Goal: Answer question/provide support: Share knowledge or assist other users

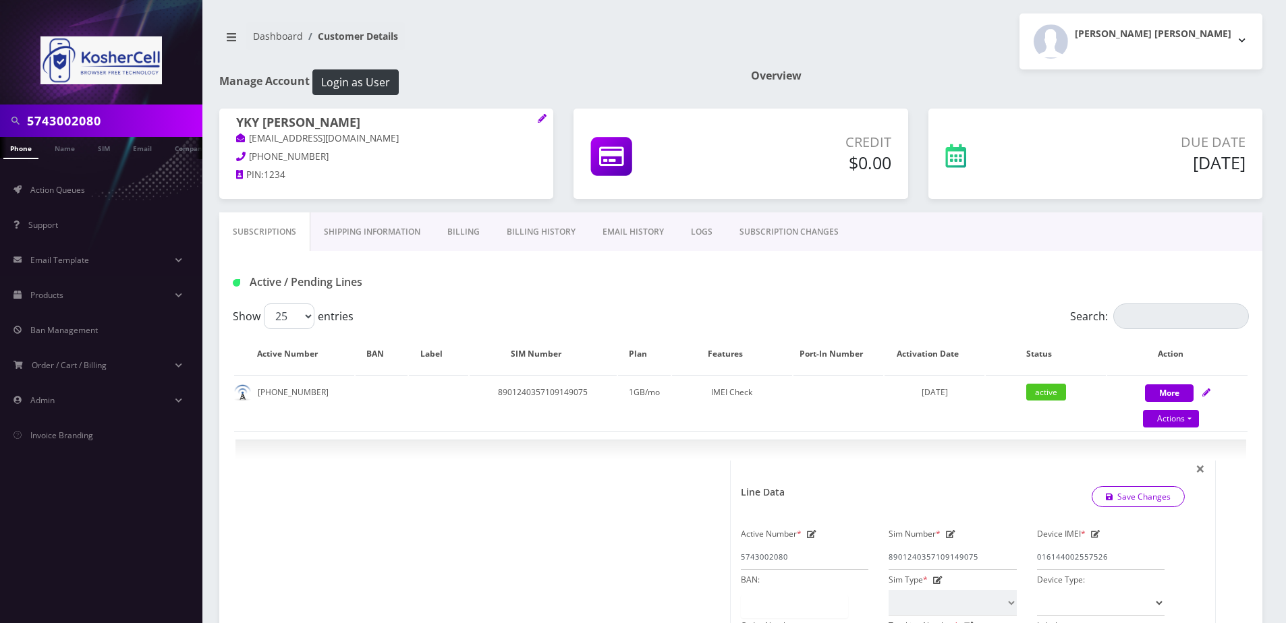
click at [122, 129] on input "5743002080" at bounding box center [113, 121] width 172 height 26
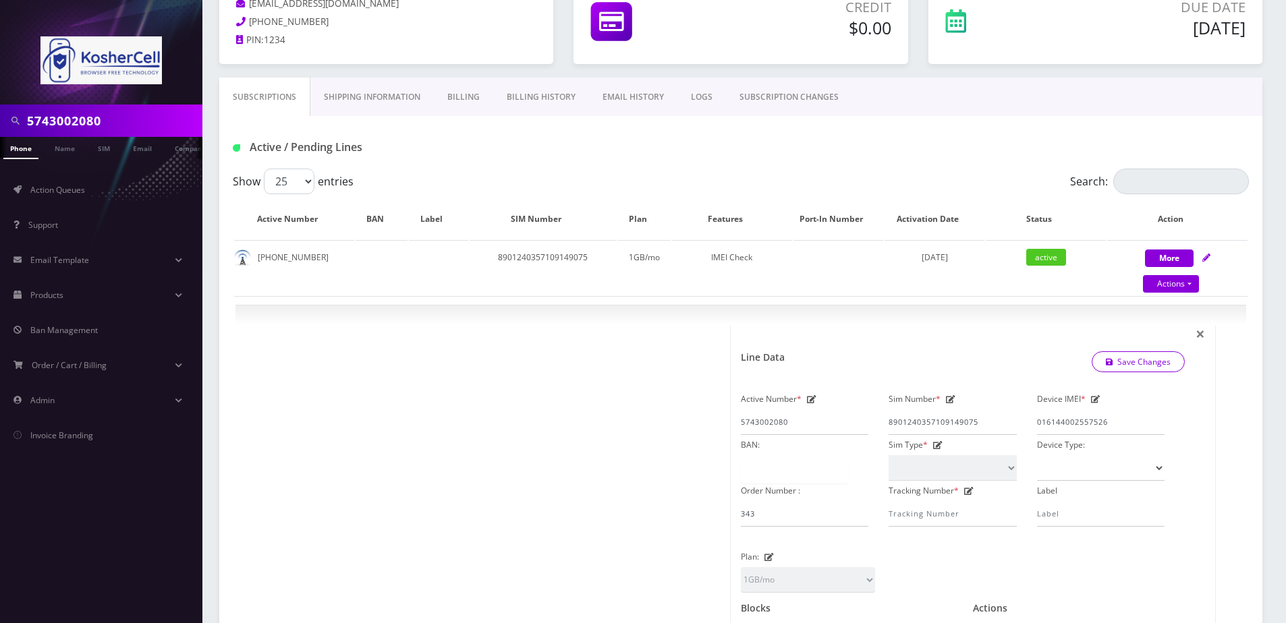
click at [122, 129] on input "5743002080" at bounding box center [113, 121] width 172 height 26
paste input "info@ygosb.com"
type input "info@ygosb.com"
click at [143, 150] on link "Email" at bounding box center [142, 148] width 32 height 22
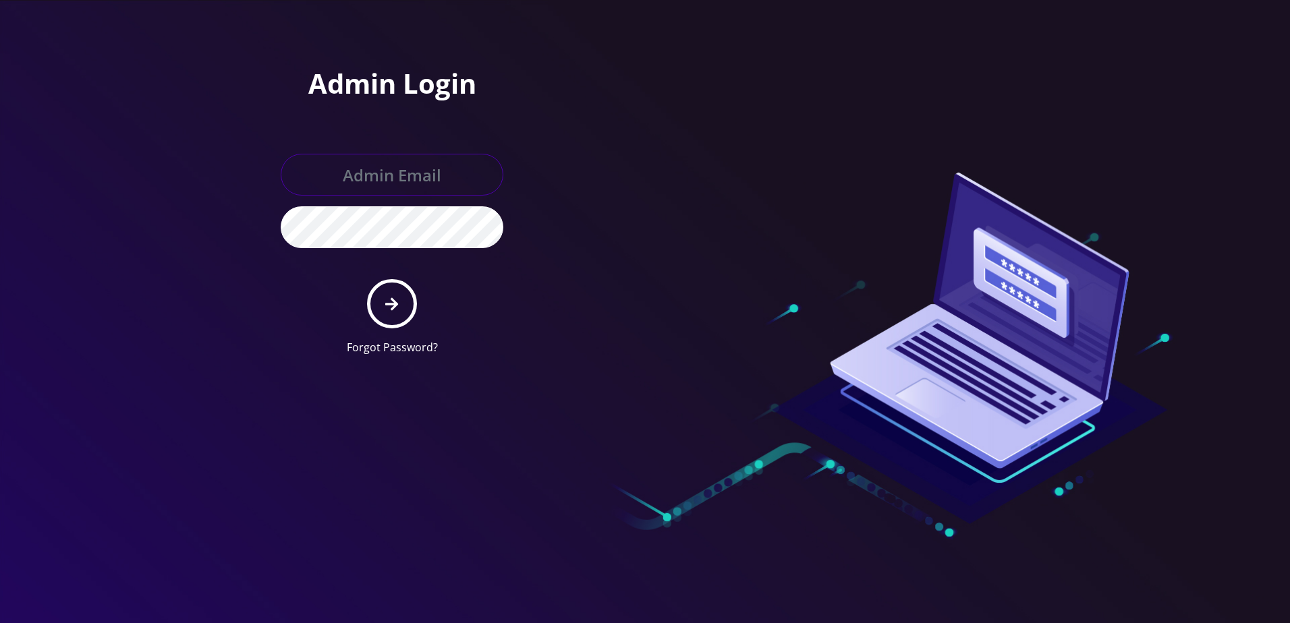
type input "larry@koshercell.org"
click at [388, 320] on button "submit" at bounding box center [391, 303] width 49 height 49
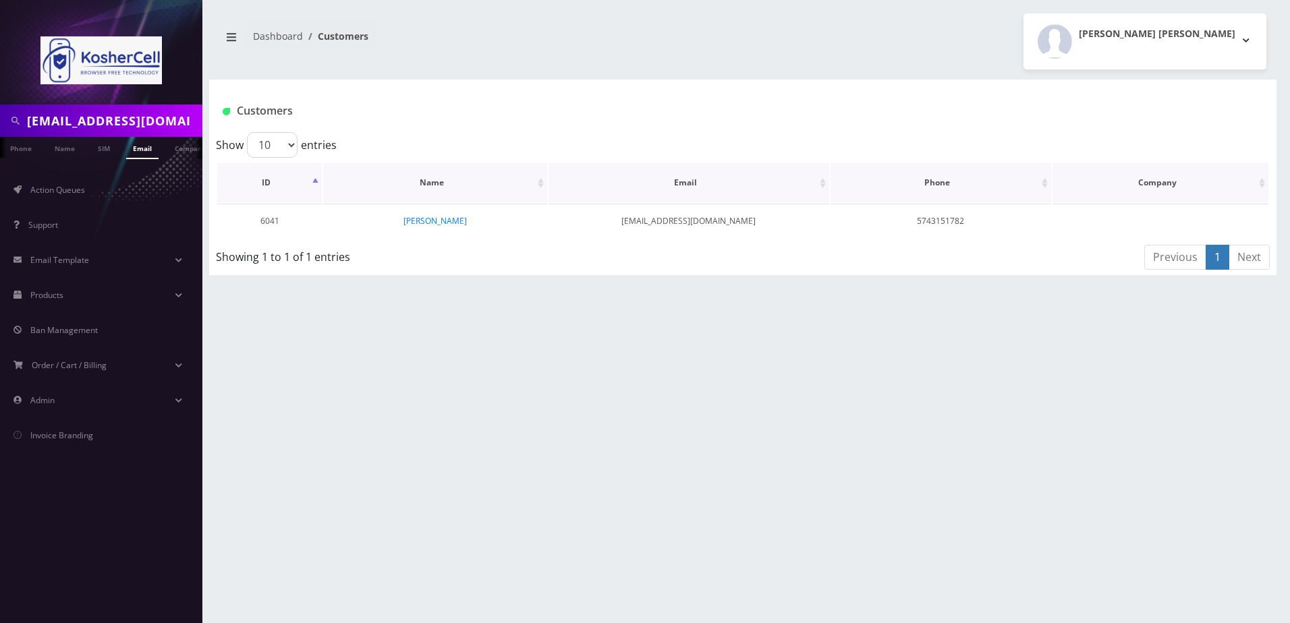
scroll to position [0, 7]
click at [431, 217] on link "[PERSON_NAME]" at bounding box center [434, 220] width 63 height 11
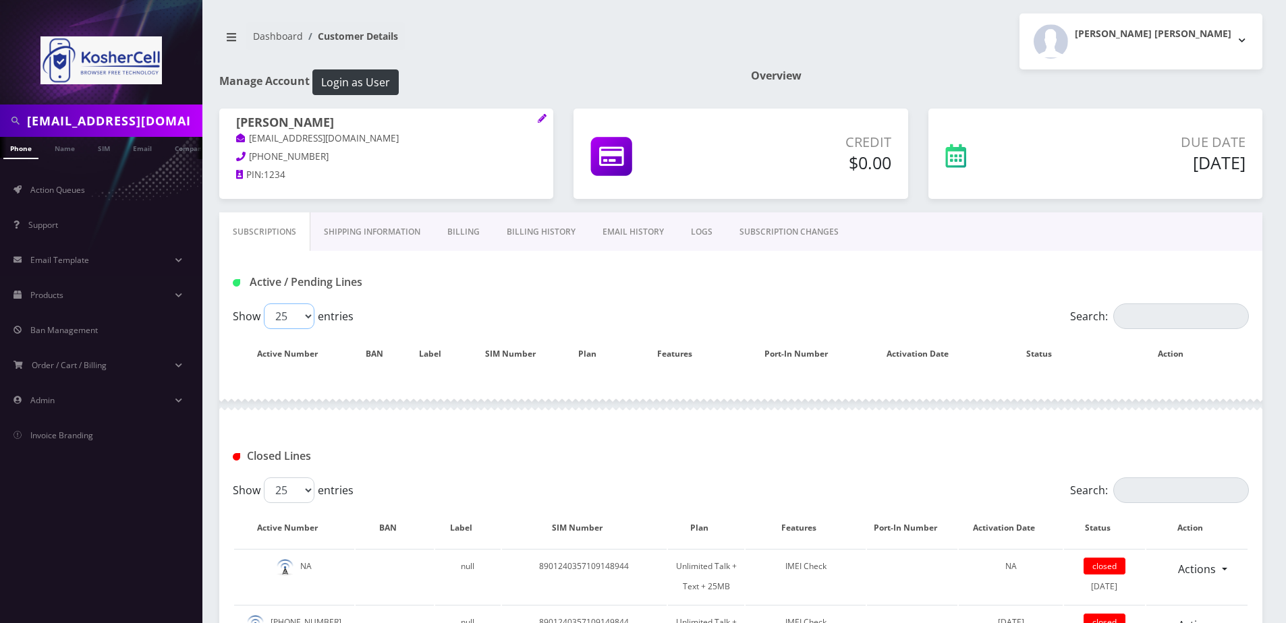
click at [301, 317] on select "25 50 100 250 500" at bounding box center [289, 317] width 51 height 26
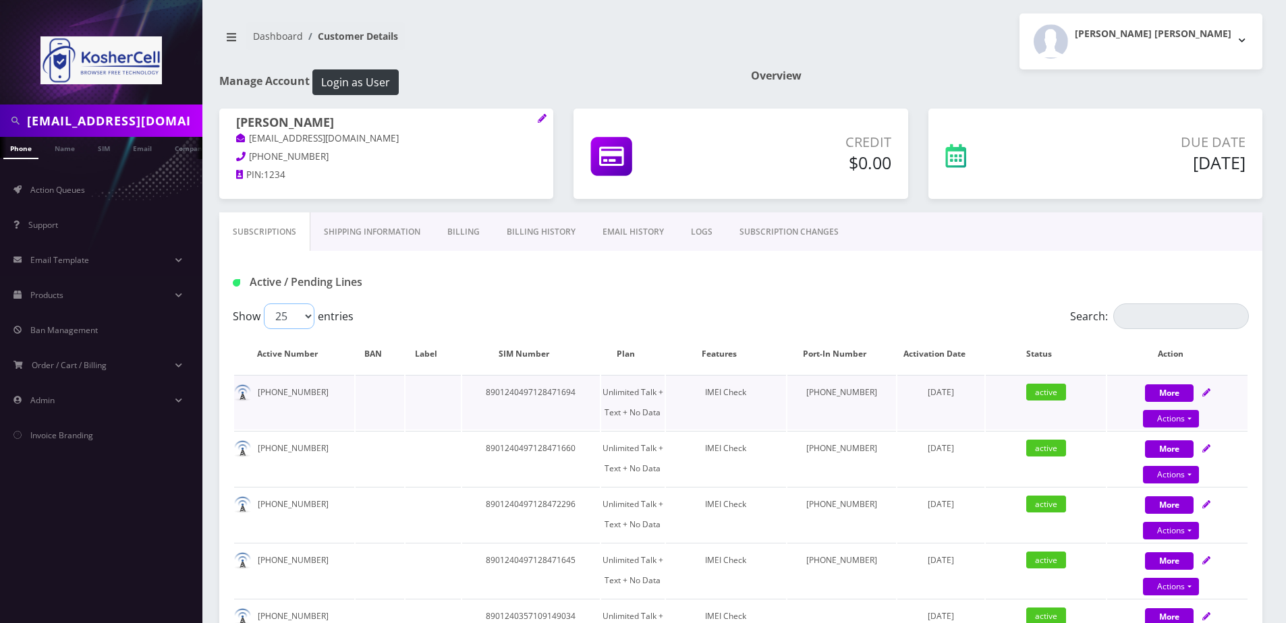
select select "500"
click at [264, 304] on select "25 50 100 250 500" at bounding box center [289, 317] width 51 height 26
click at [356, 76] on button "Login as User" at bounding box center [355, 82] width 86 height 26
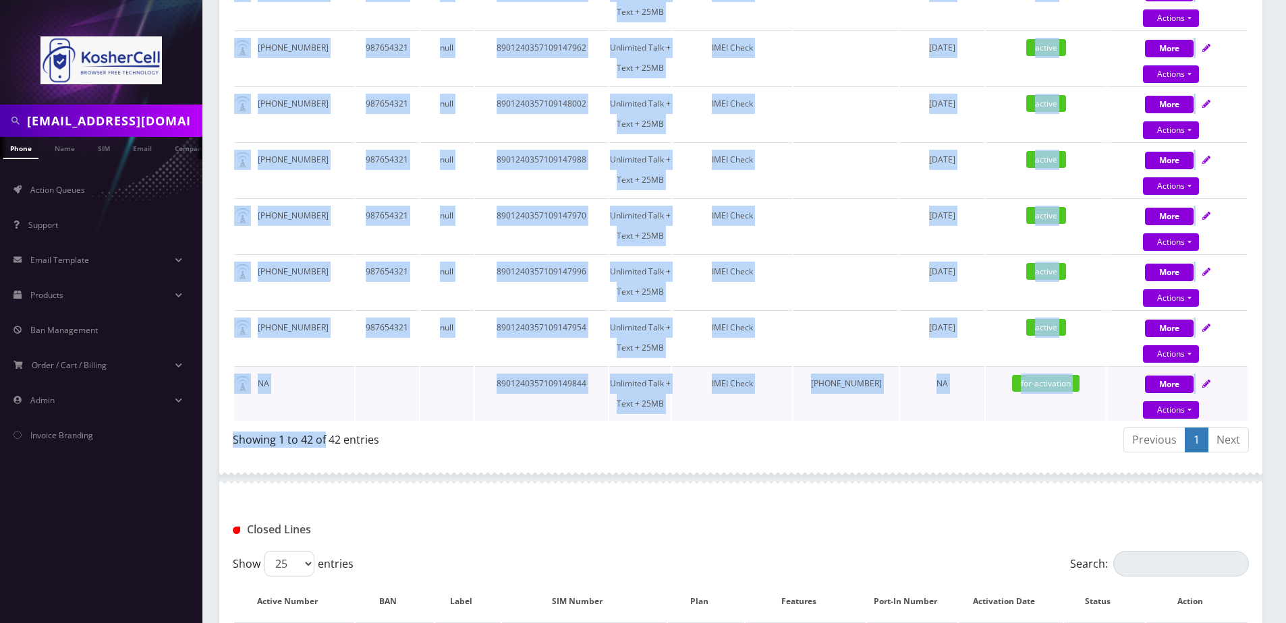
scroll to position [2294, 0]
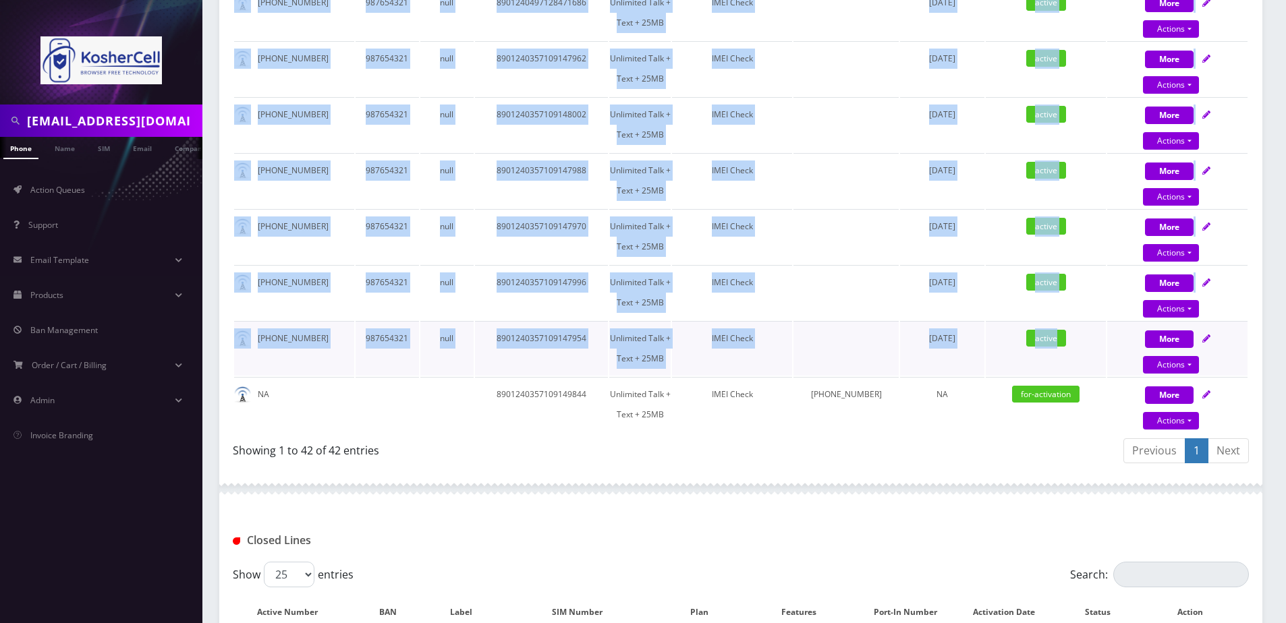
drag, startPoint x: 256, startPoint y: 392, endPoint x: 1088, endPoint y: 364, distance: 833.1
copy tbody "574-316-9890 8901240497128471694 Unlimited Talk + Text + No Data IMEI Check 574…"
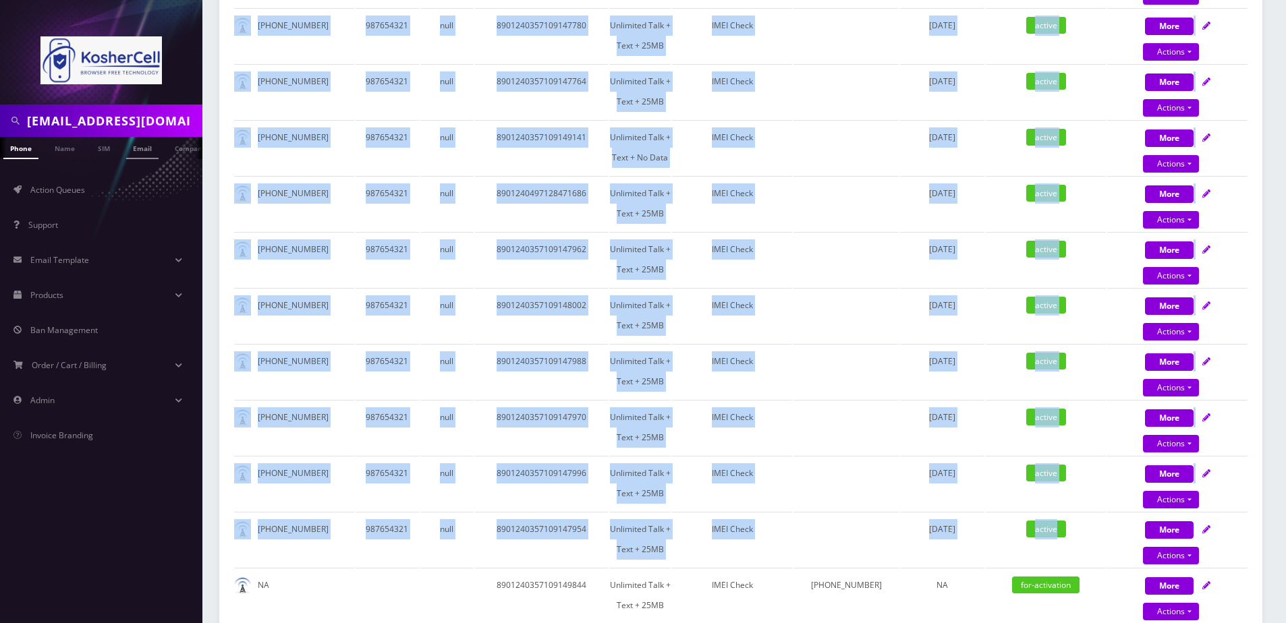
scroll to position [2024, 0]
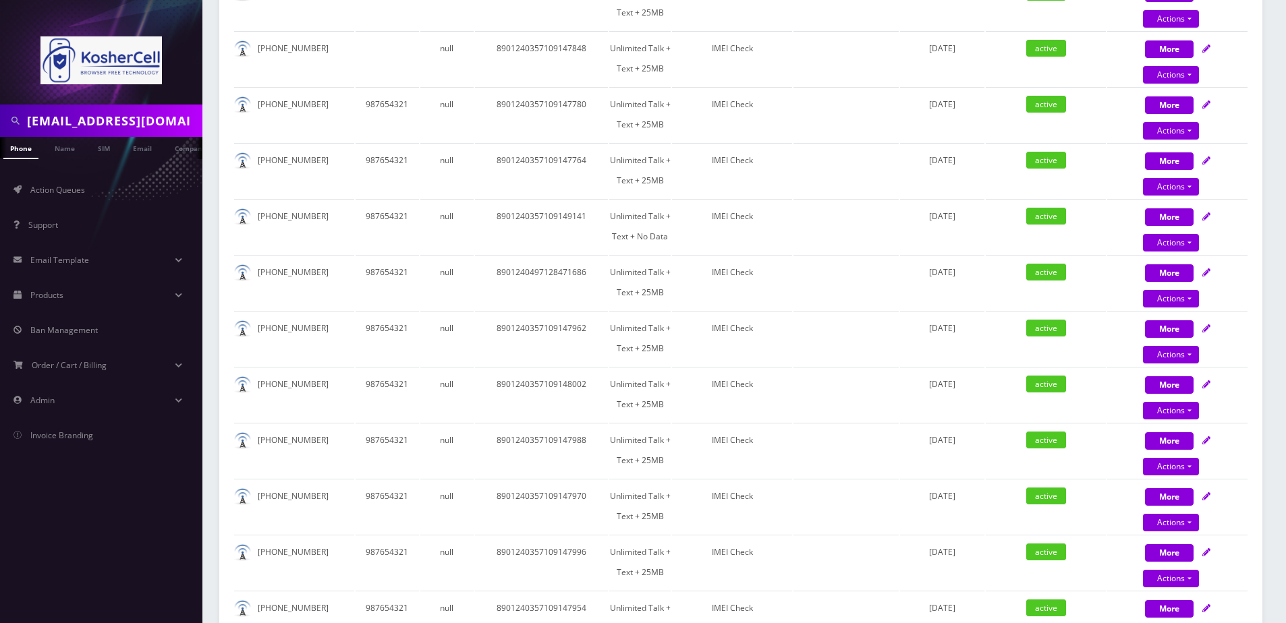
click at [152, 126] on input "info@ygosb.com" at bounding box center [113, 121] width 172 height 26
paste input "[PHONE_NUMBER]"
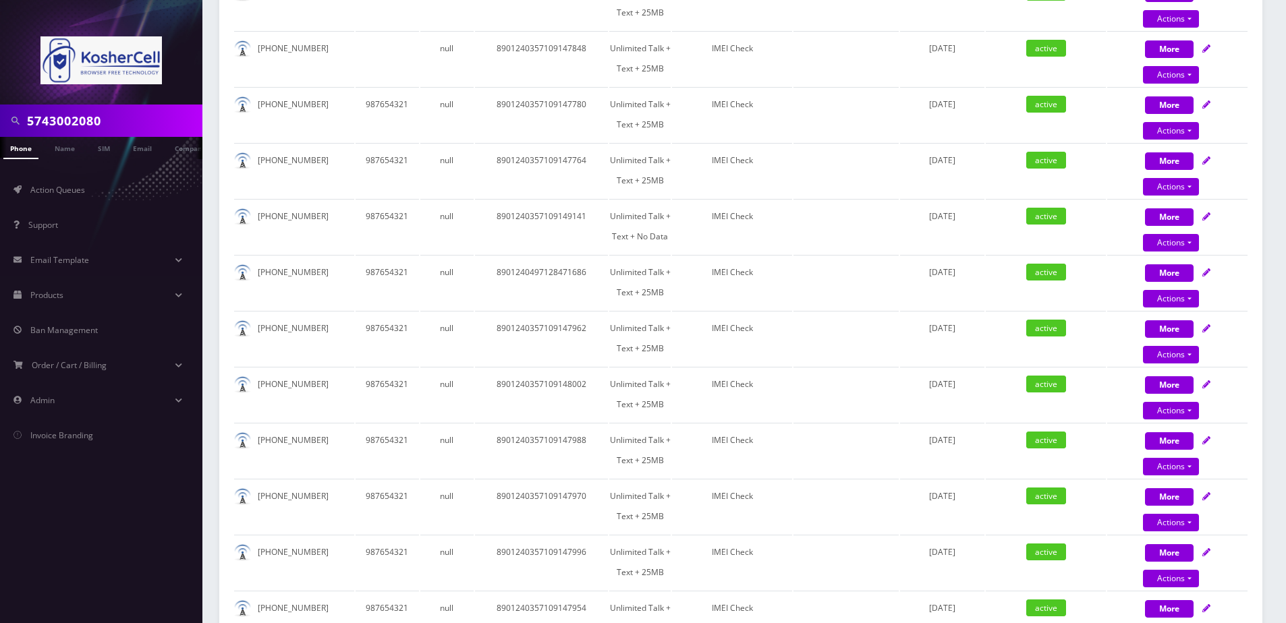
type input "5743002080"
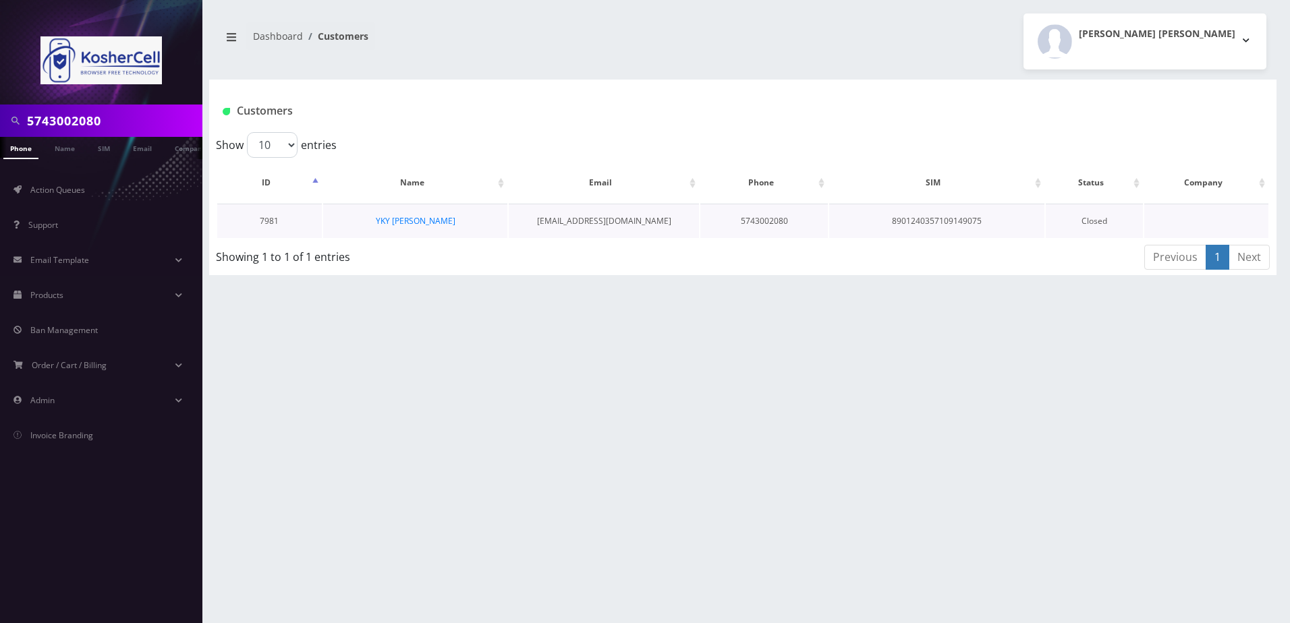
click at [424, 229] on td "YKY [PERSON_NAME]" at bounding box center [415, 221] width 185 height 34
click at [426, 213] on td "YKY [PERSON_NAME]" at bounding box center [415, 221] width 185 height 34
click at [428, 211] on td "YKY [PERSON_NAME]" at bounding box center [415, 221] width 185 height 34
click at [426, 221] on link "YKY [PERSON_NAME]" at bounding box center [416, 220] width 80 height 11
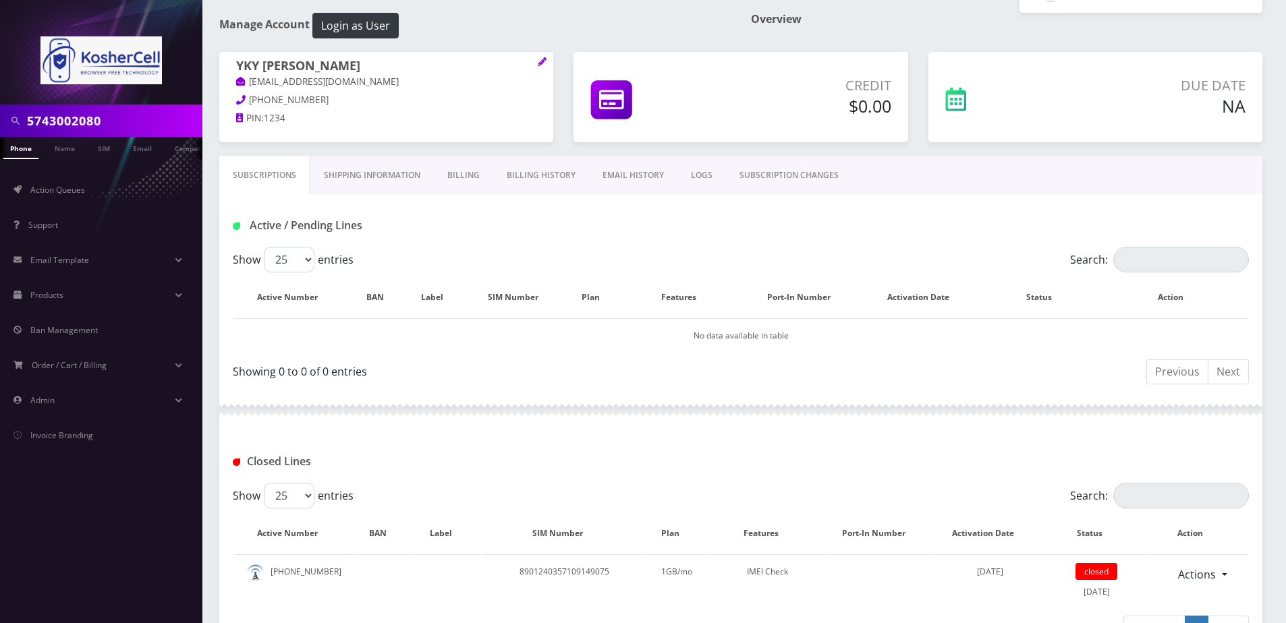
scroll to position [240, 0]
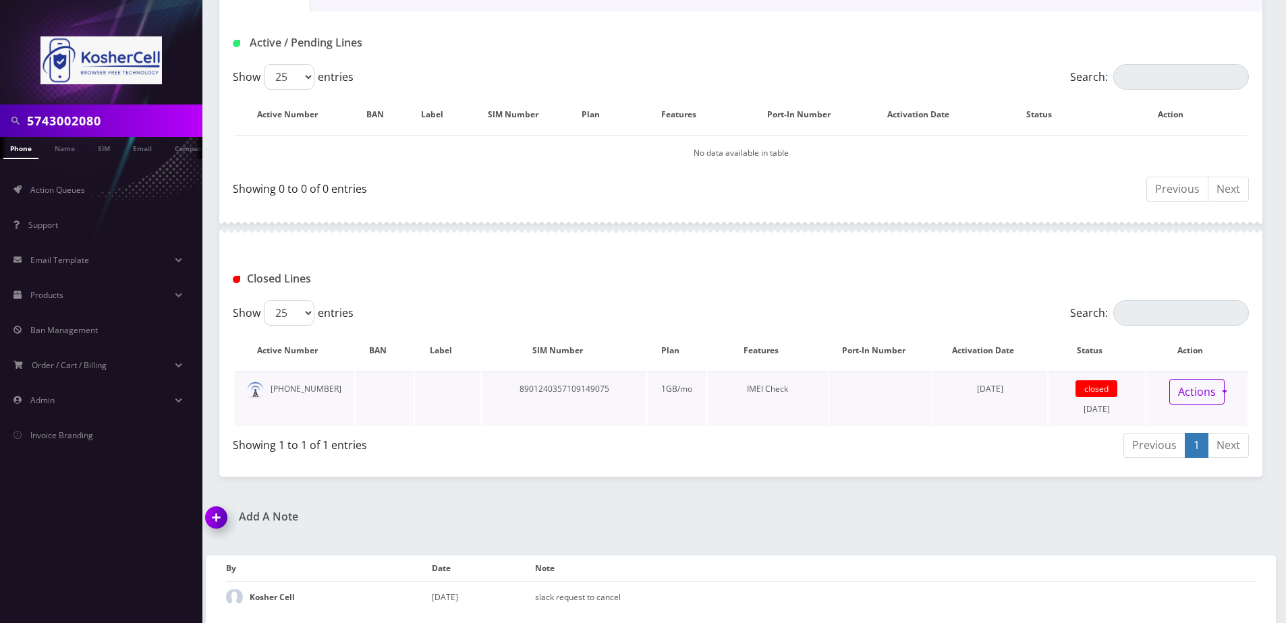
click at [1198, 393] on link "Actions" at bounding box center [1196, 392] width 55 height 26
